Goal: Information Seeking & Learning: Learn about a topic

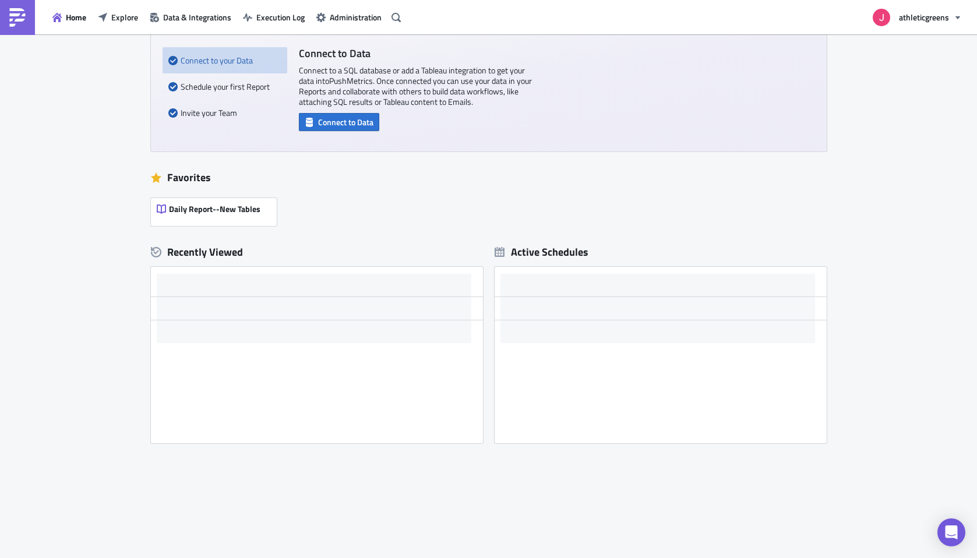
scroll to position [82, 0]
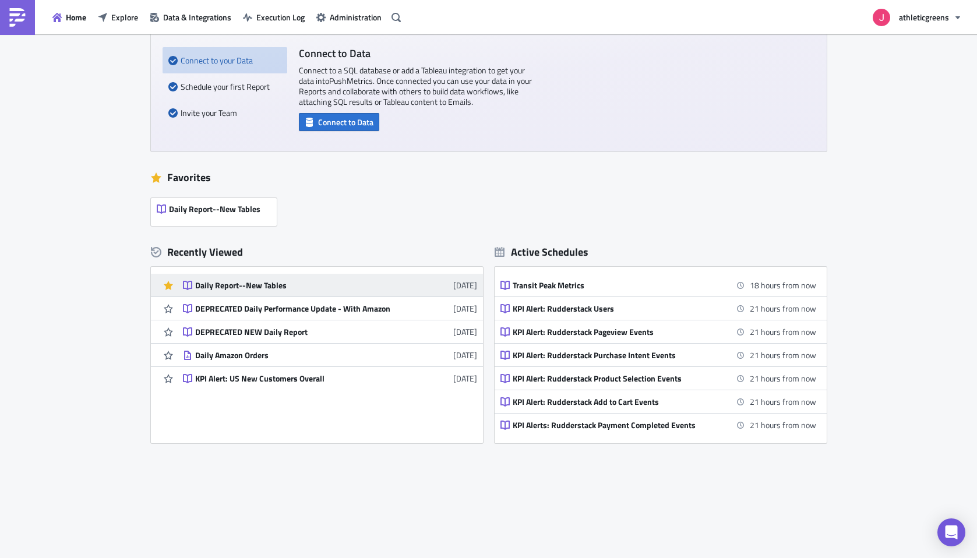
click at [259, 288] on div "Daily Report--New Tables" at bounding box center [297, 285] width 204 height 10
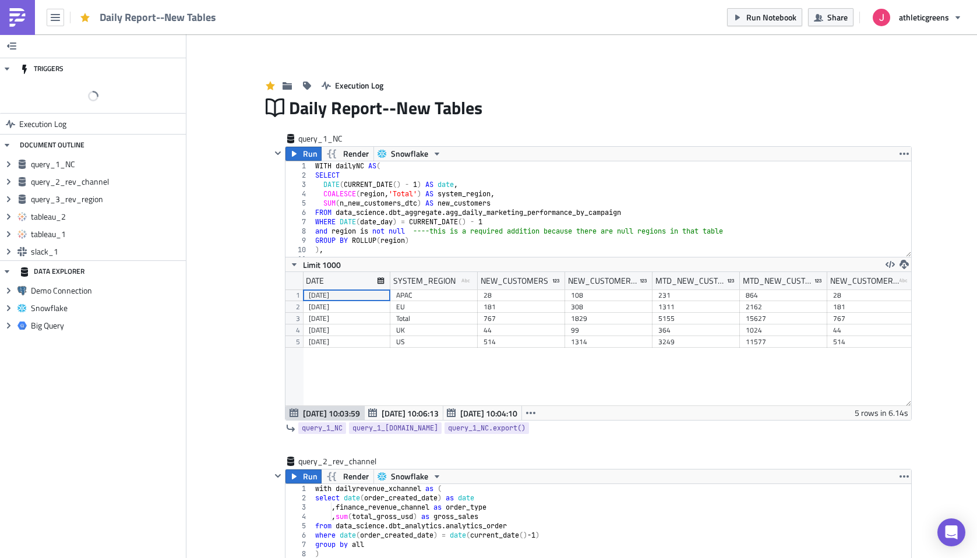
scroll to position [133, 626]
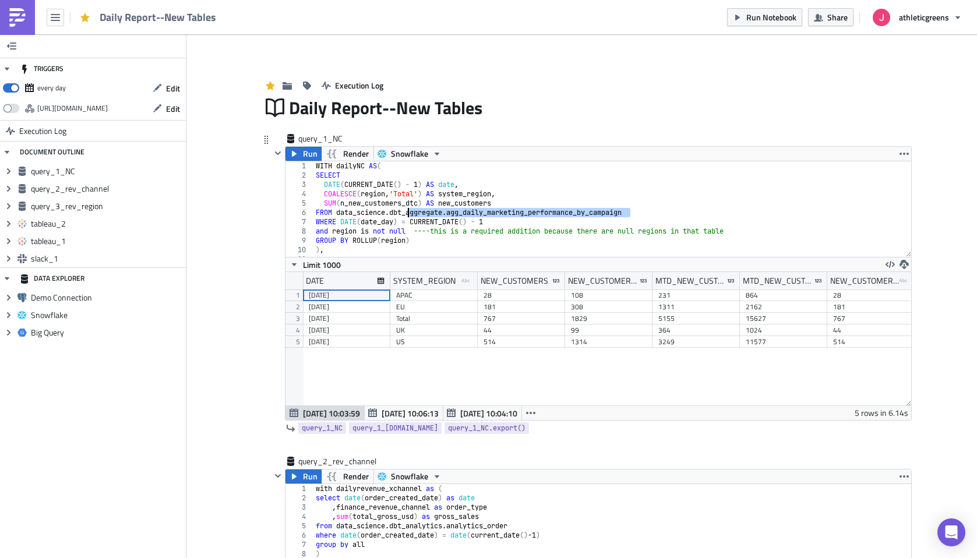
drag, startPoint x: 631, startPoint y: 211, endPoint x: 407, endPoint y: 211, distance: 224.3
click at [407, 211] on div "WITH dailyNC AS ( SELECT DATE ( CURRENT_DATE ( ) - 1 ) AS date , COALESCE ( reg…" at bounding box center [612, 218] width 598 height 114
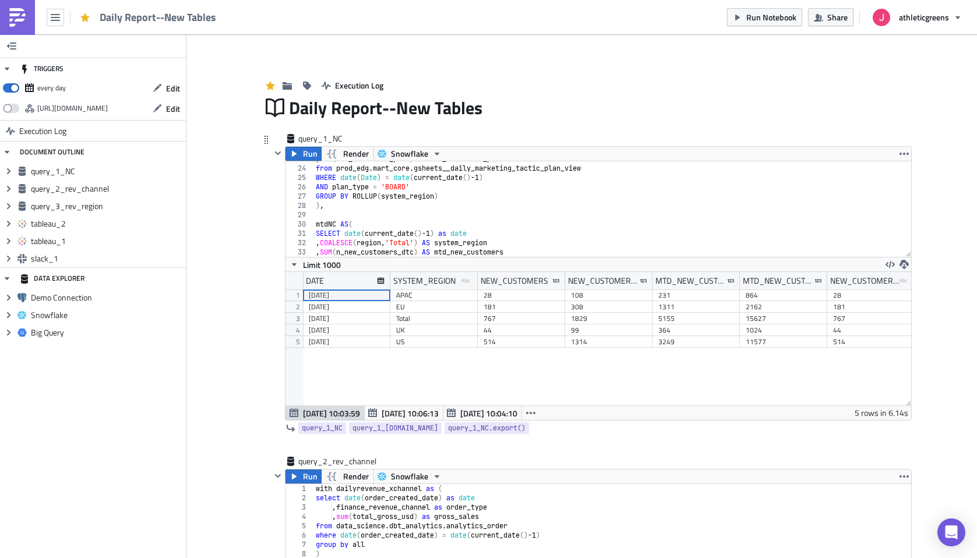
scroll to position [180, 0]
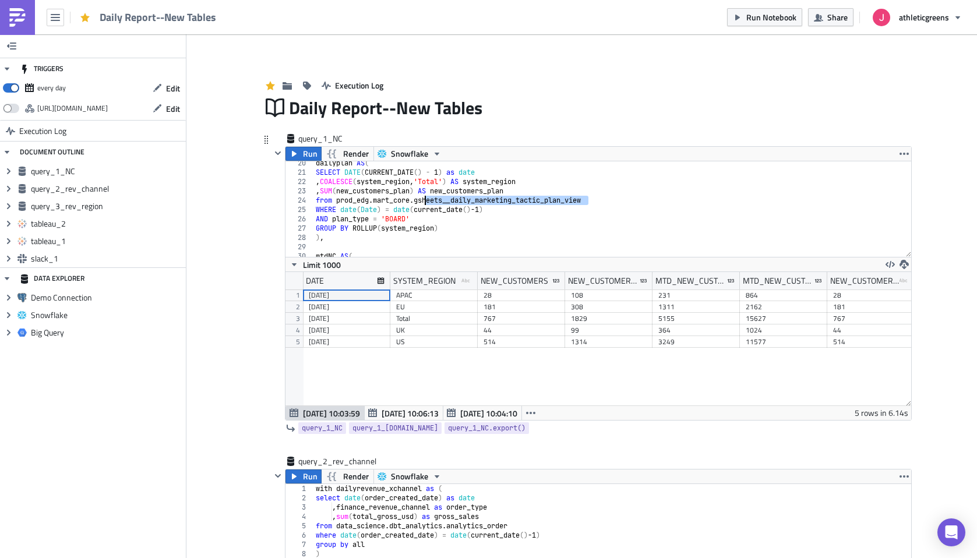
drag, startPoint x: 591, startPoint y: 205, endPoint x: 425, endPoint y: 203, distance: 166.1
click at [425, 203] on div "dailyplan AS ( SELECT DATE ( CURRENT_DATE ( ) - 1 ) as date , COALESCE ( system…" at bounding box center [612, 215] width 598 height 114
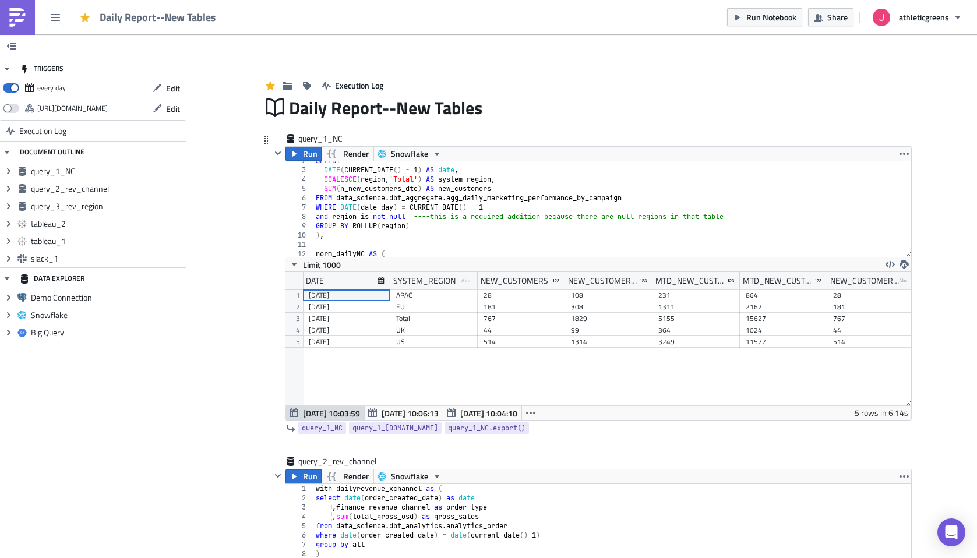
scroll to position [0, 0]
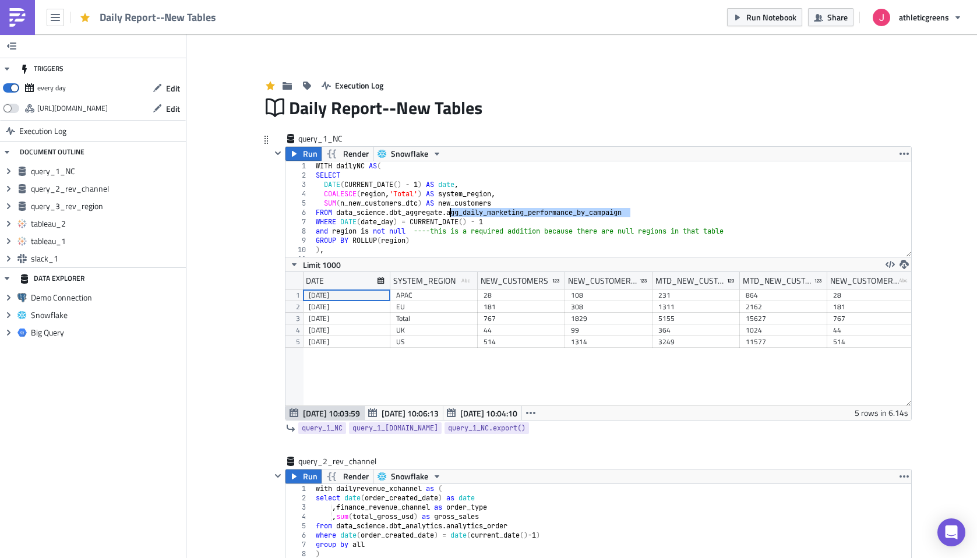
drag, startPoint x: 631, startPoint y: 211, endPoint x: 451, endPoint y: 213, distance: 180.1
click at [451, 213] on div "WITH dailyNC AS ( SELECT DATE ( CURRENT_DATE ( ) - 1 ) AS date , COALESCE ( reg…" at bounding box center [612, 218] width 598 height 114
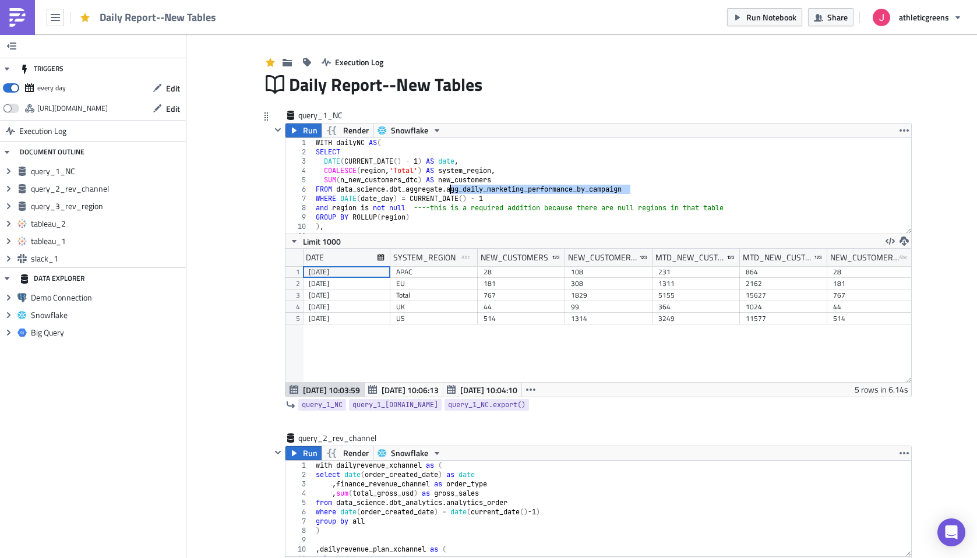
click at [449, 189] on div "WITH dailyNC AS ( SELECT DATE ( CURRENT_DATE ( ) - 1 ) AS date , COALESCE ( reg…" at bounding box center [612, 195] width 598 height 114
drag, startPoint x: 450, startPoint y: 189, endPoint x: 629, endPoint y: 191, distance: 178.9
click at [629, 191] on div "WITH dailyNC AS ( SELECT DATE ( CURRENT_DATE ( ) - 1 ) AS date , COALESCE ( reg…" at bounding box center [612, 195] width 598 height 114
click at [356, 165] on div "WITH dailyNC AS ( SELECT DATE ( CURRENT_DATE ( ) - 1 ) AS date , COALESCE ( reg…" at bounding box center [612, 195] width 598 height 114
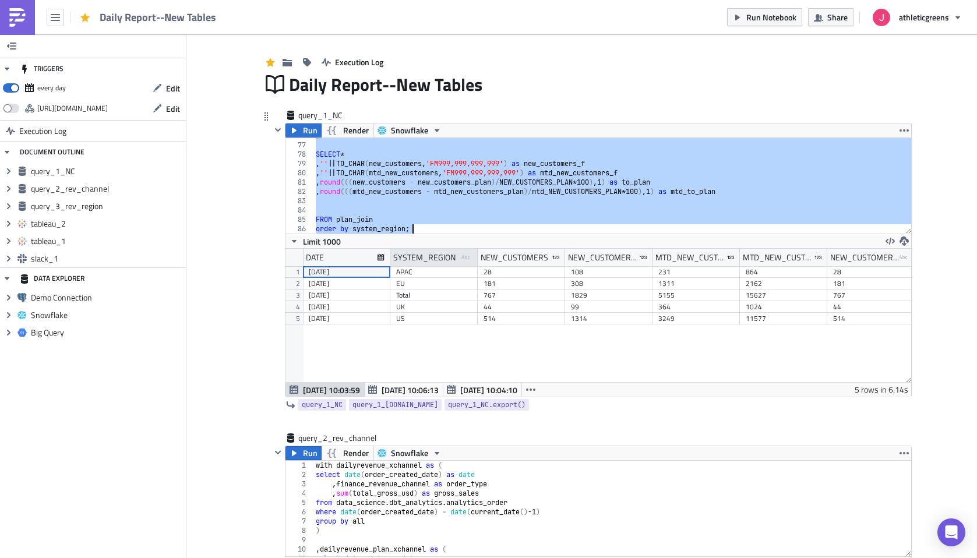
scroll to position [706, 0]
drag, startPoint x: 315, startPoint y: 145, endPoint x: 390, endPoint y: 262, distance: 139.7
click at [390, 263] on div "DATE(CURRENT_DATE() - 1) AS date, 76 77 78 79 80 81 82 83 84 85 86 ) SELECT * ,…" at bounding box center [599, 267] width 626 height 259
type textarea "FROM plan_join order by system_region;"
click at [491, 213] on div ") SELECT * , '' || TO_CHAR ( new_customers , 'FM999,999,999,999' ) as new_custo…" at bounding box center [612, 188] width 598 height 114
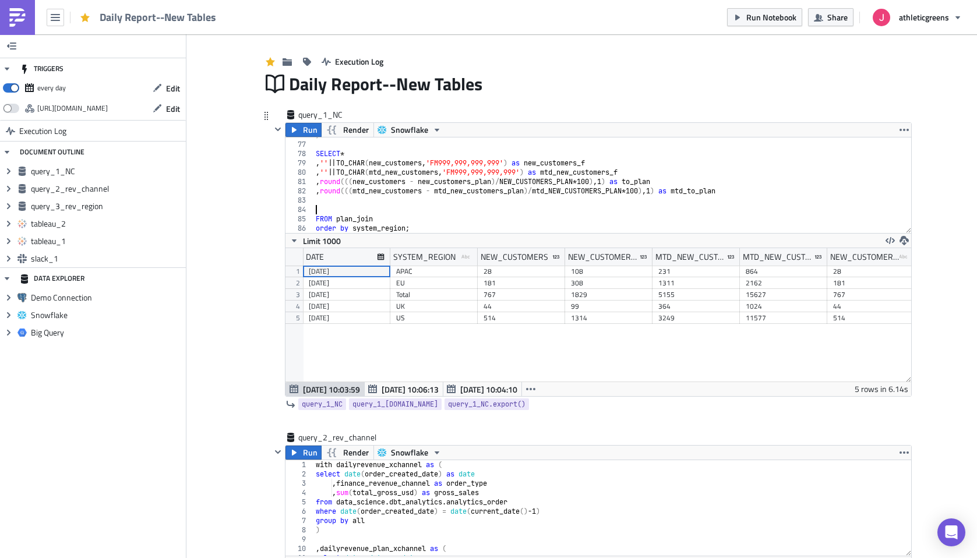
scroll to position [41, 0]
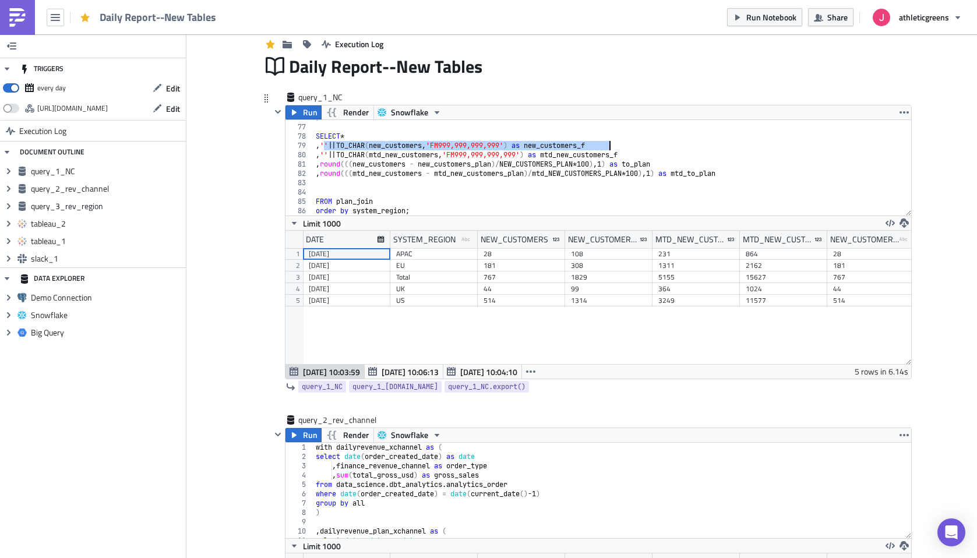
drag, startPoint x: 323, startPoint y: 145, endPoint x: 609, endPoint y: 148, distance: 286.7
click at [609, 148] on div ") SELECT * , '' || TO_CHAR ( new_customers , 'FM999,999,999,999' ) as new_custo…" at bounding box center [612, 170] width 598 height 114
type textarea ", '' || TO_CHAR(new_customers, 'FM999,999,999,999') as new_customers_f"
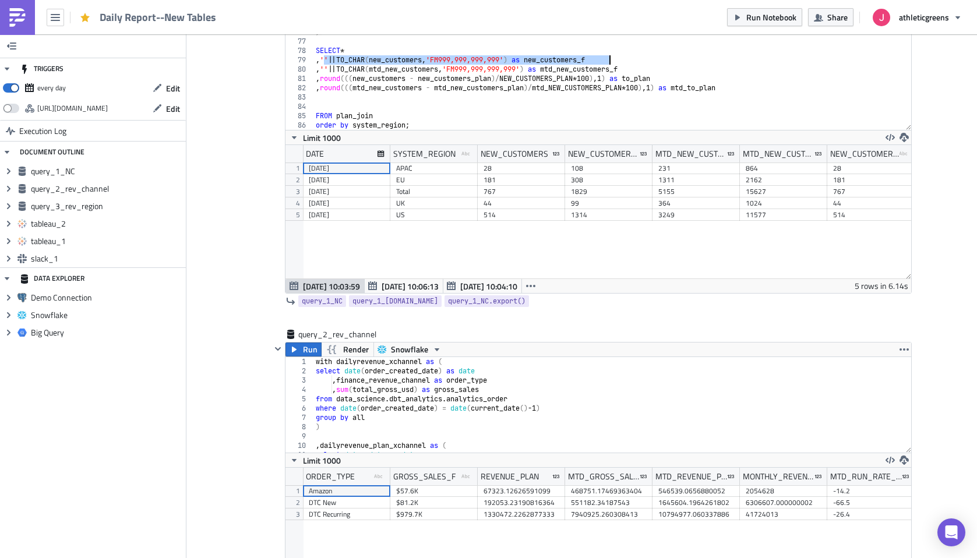
scroll to position [0, 0]
